Goal: Submit feedback/report problem

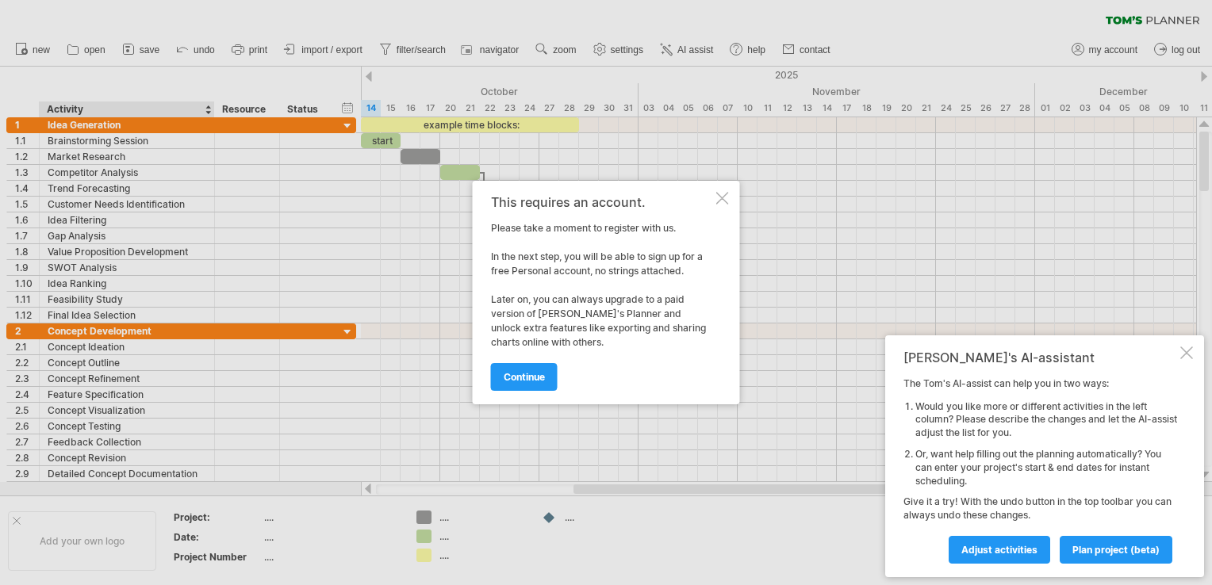
click at [724, 189] on div "This requires an account. Please take a moment to register with us. In the next…" at bounding box center [606, 293] width 267 height 224
click at [720, 198] on div at bounding box center [722, 198] width 13 height 13
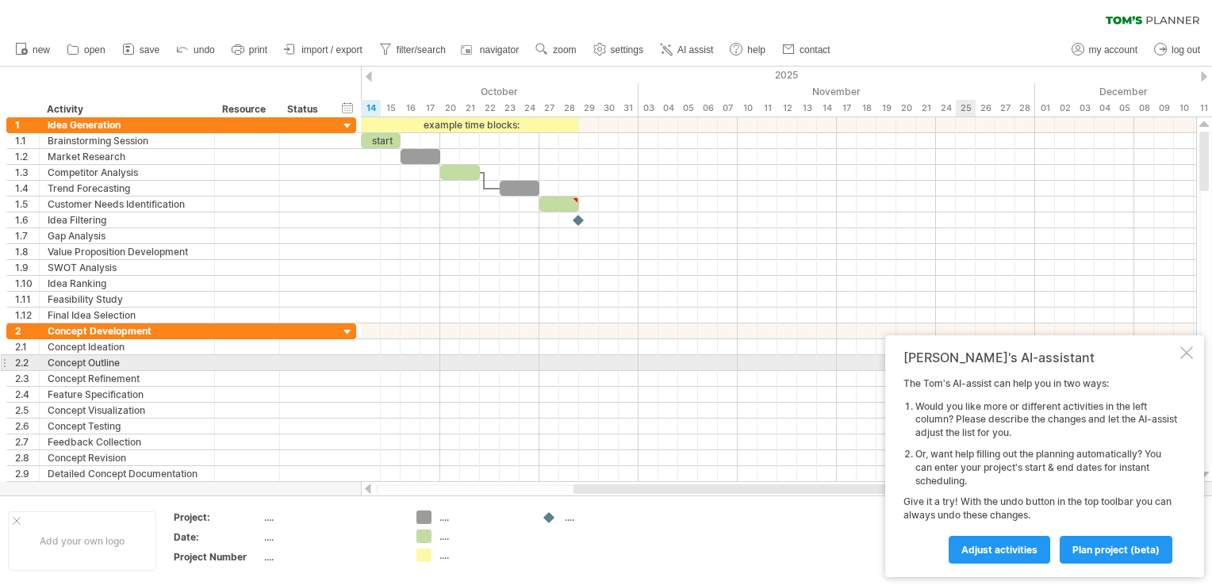
click at [1189, 359] on div at bounding box center [1186, 353] width 13 height 13
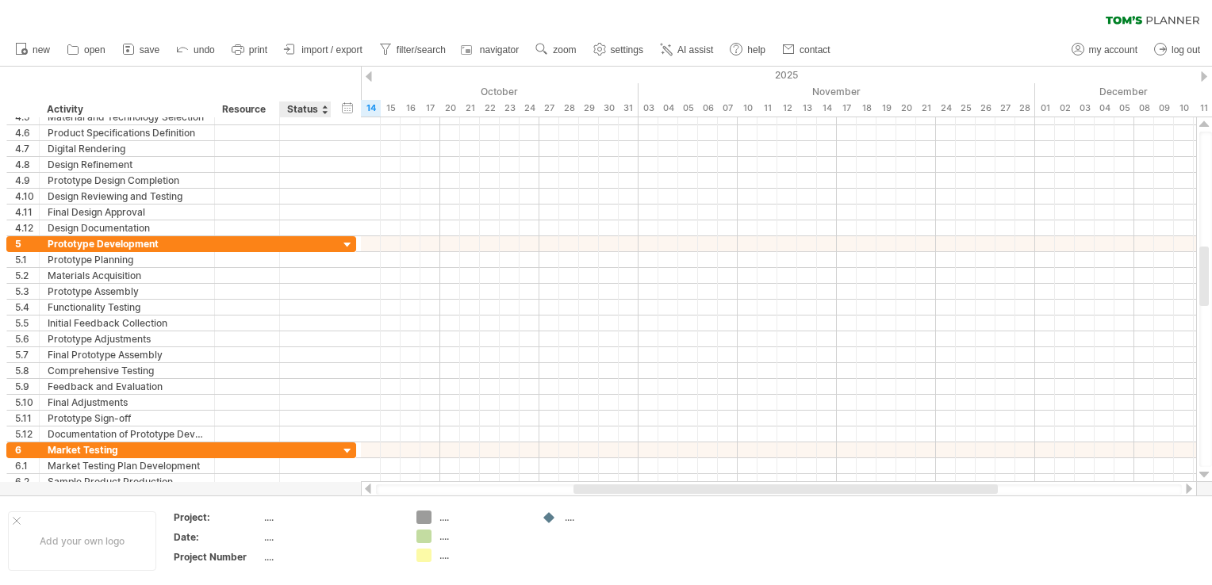
click at [308, 110] on div "Status" at bounding box center [304, 110] width 35 height 16
click at [308, 110] on input "******" at bounding box center [304, 110] width 35 height 16
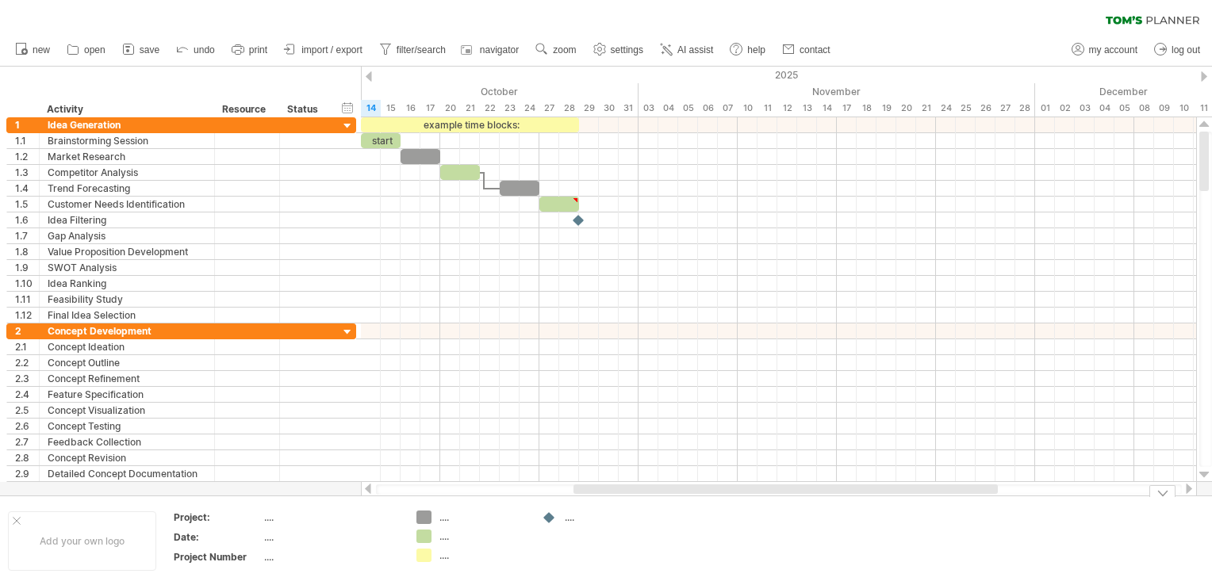
drag, startPoint x: 13, startPoint y: 87, endPoint x: 983, endPoint y: 544, distance: 1072.5
click at [983, 544] on div "Trying to reach [DOMAIN_NAME] Connected again... 0% clear filter new 1" at bounding box center [606, 292] width 1212 height 585
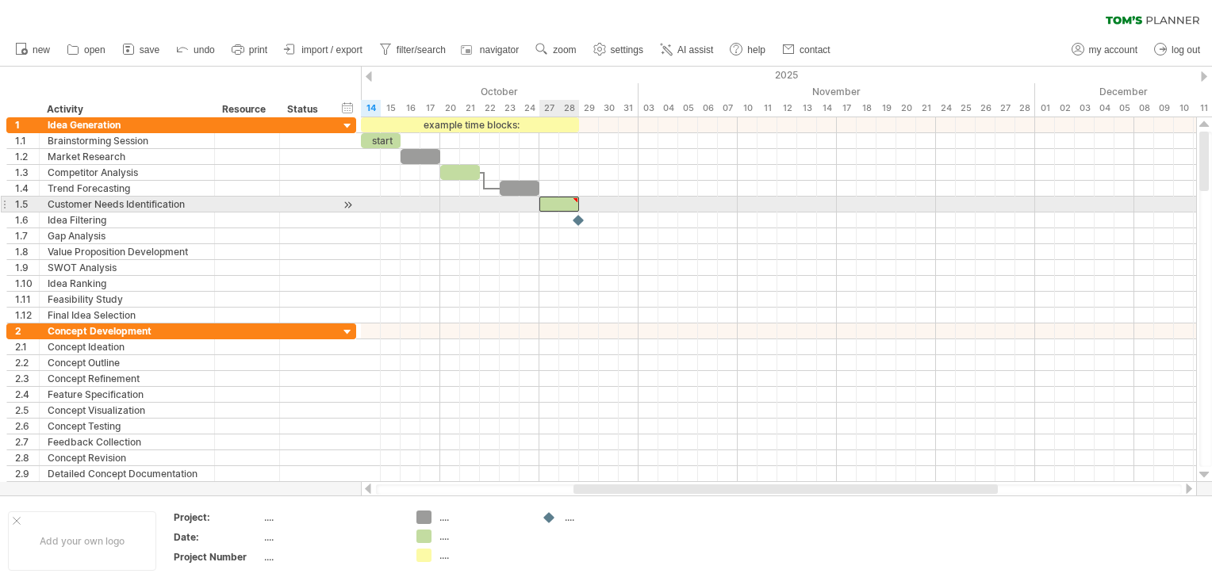
click at [550, 210] on div at bounding box center [559, 204] width 40 height 15
type textarea "**********"
click at [550, 210] on div at bounding box center [559, 204] width 40 height 15
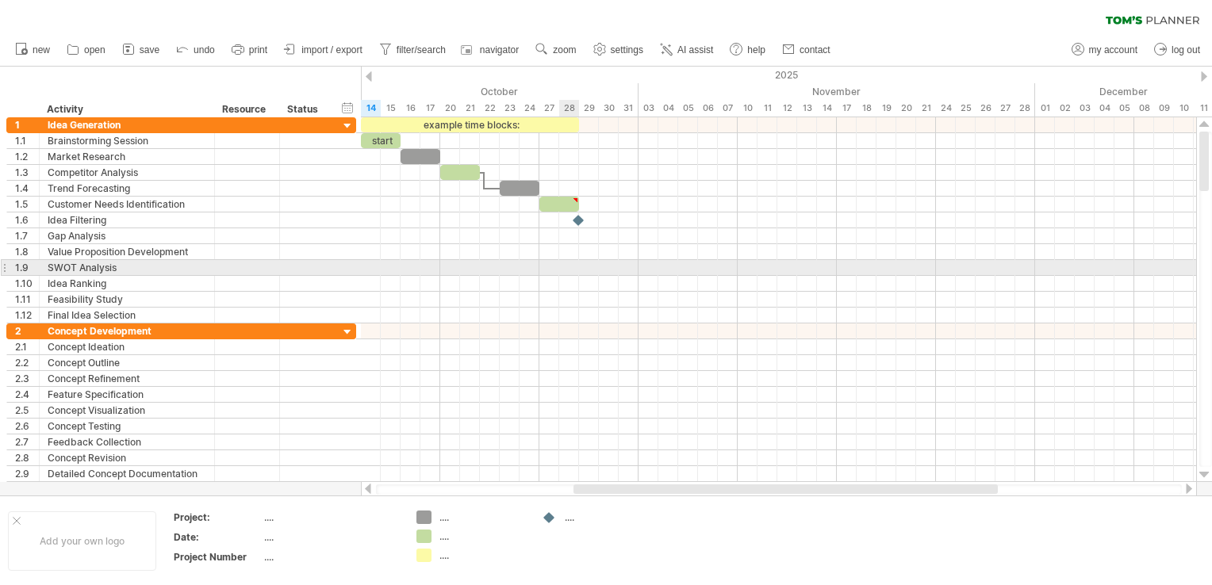
click at [565, 272] on div at bounding box center [778, 268] width 835 height 16
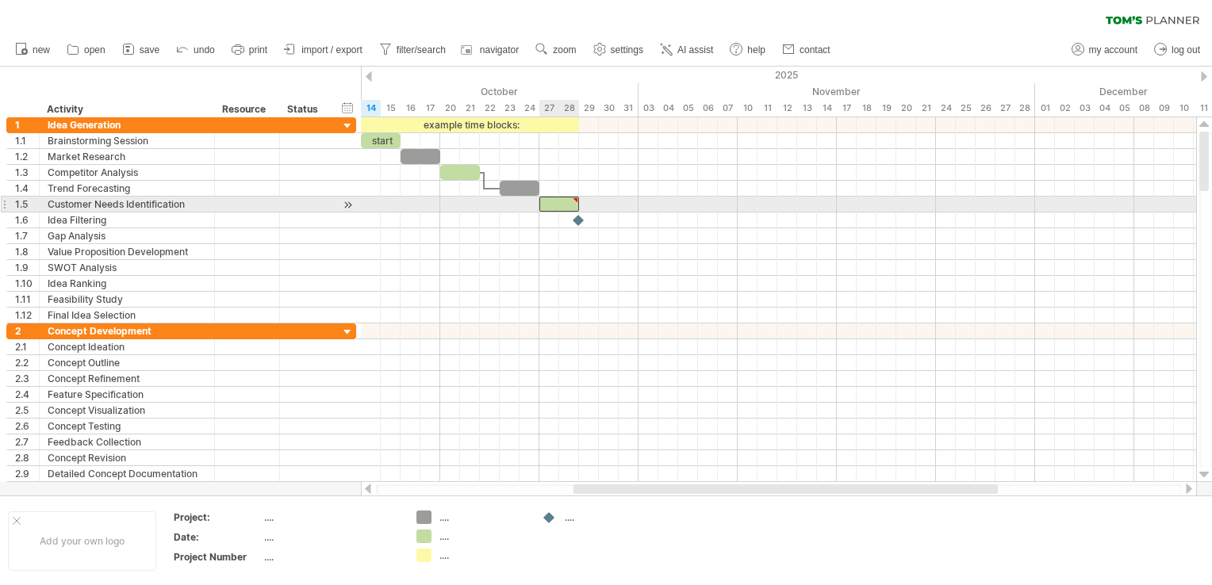
click at [571, 204] on div at bounding box center [559, 204] width 40 height 15
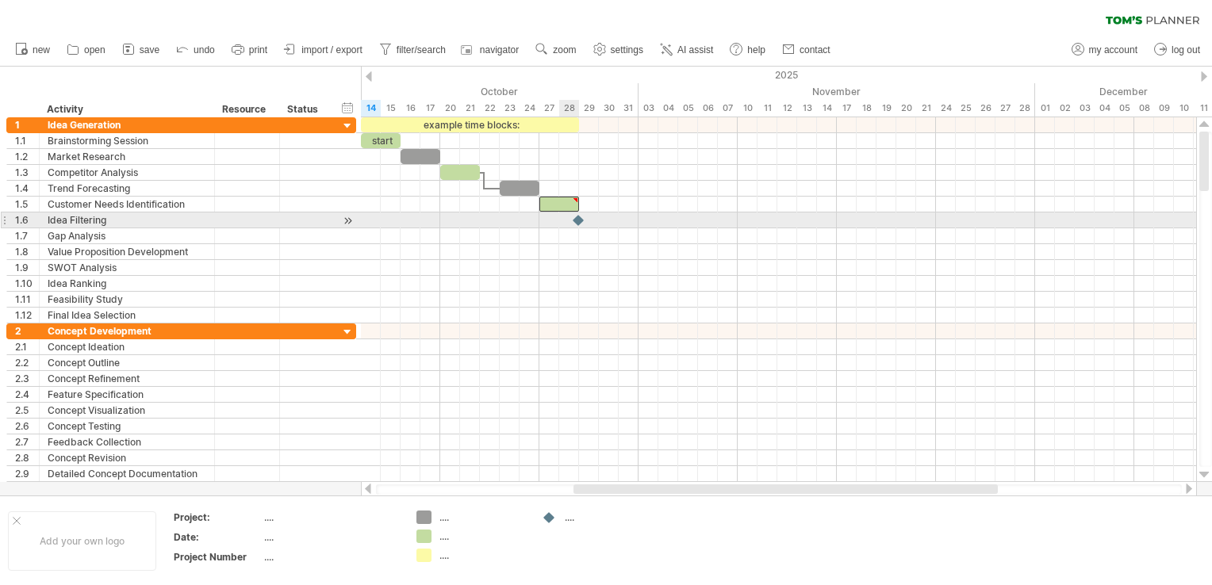
click at [576, 221] on div at bounding box center [579, 220] width 16 height 15
click at [577, 220] on div at bounding box center [578, 220] width 17 height 15
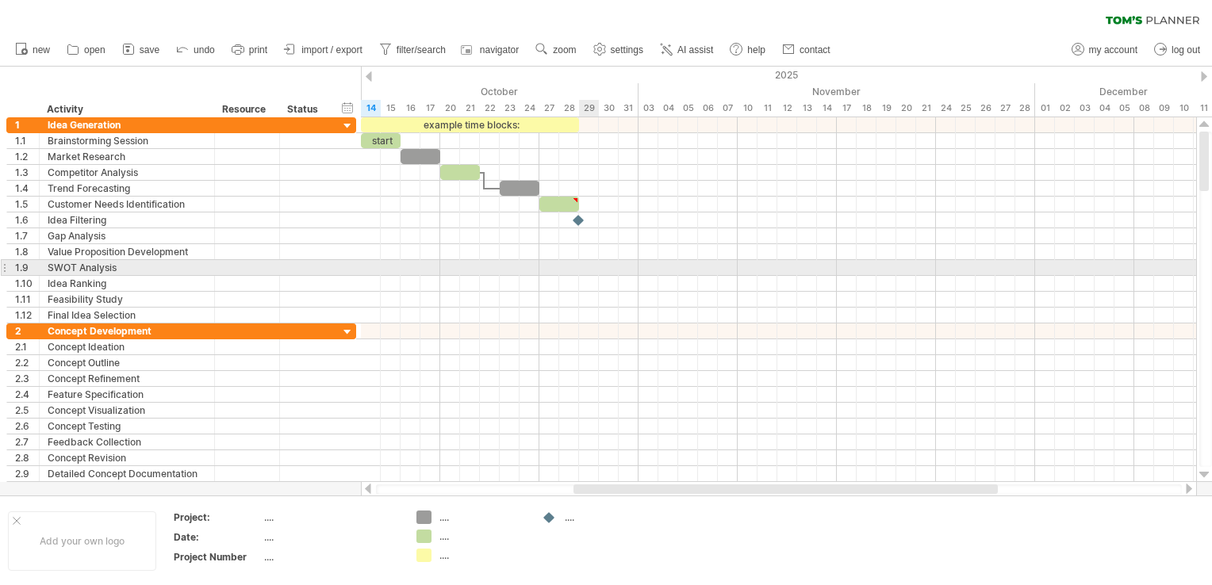
click at [593, 273] on div at bounding box center [778, 268] width 835 height 16
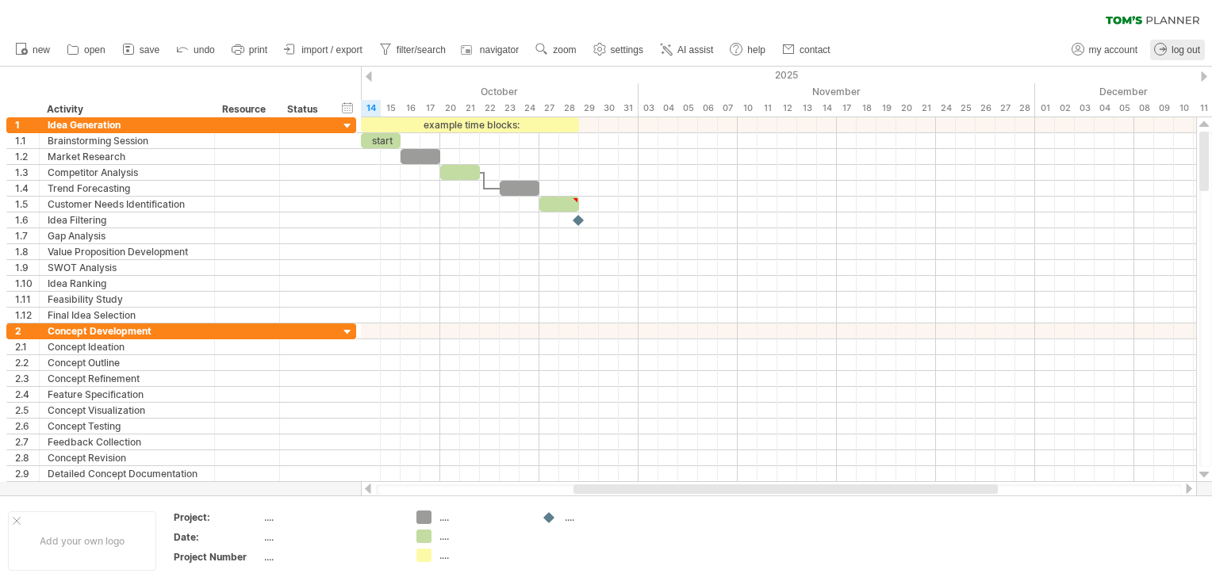
click at [1161, 49] on icon at bounding box center [1162, 49] width 5 height 4
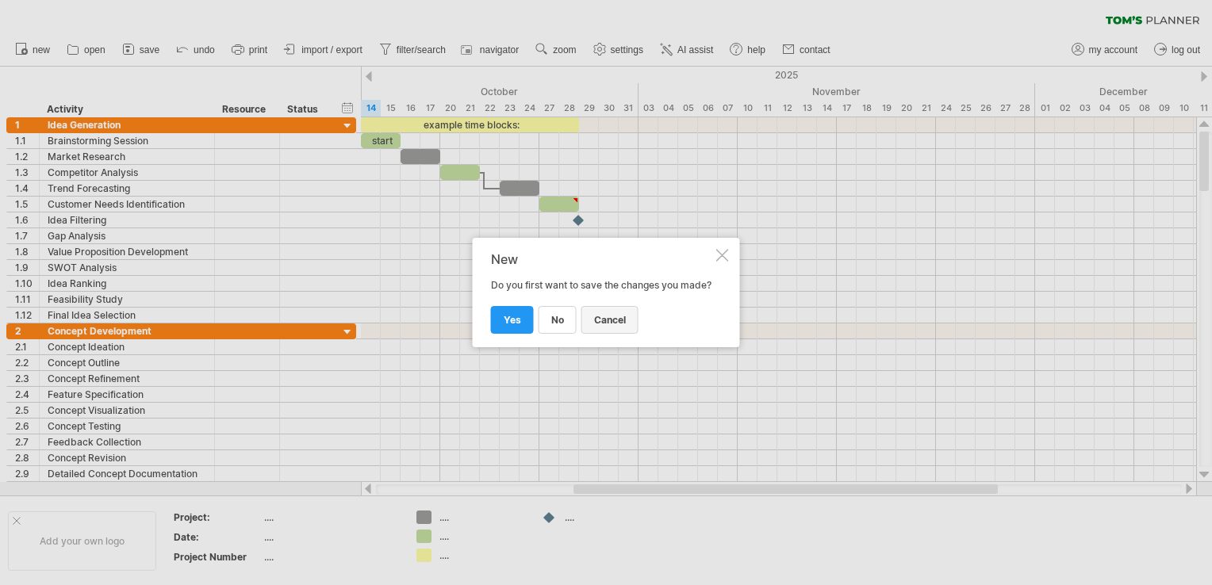
click at [608, 325] on span "cancel" at bounding box center [610, 320] width 32 height 12
